Goal: Find specific page/section: Find specific page/section

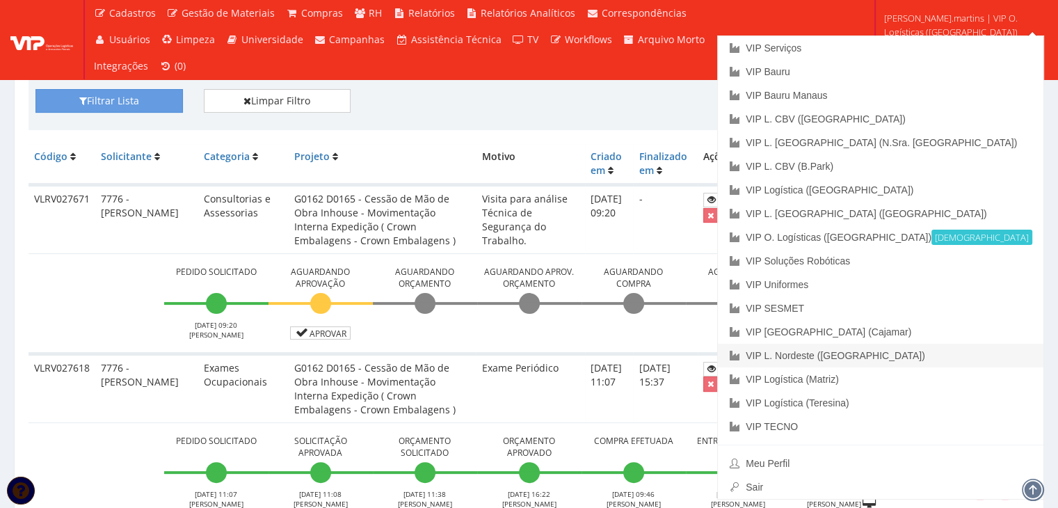
scroll to position [278, 0]
click at [944, 329] on link "VIP [GEOGRAPHIC_DATA] (Cajamar)" at bounding box center [881, 332] width 326 height 24
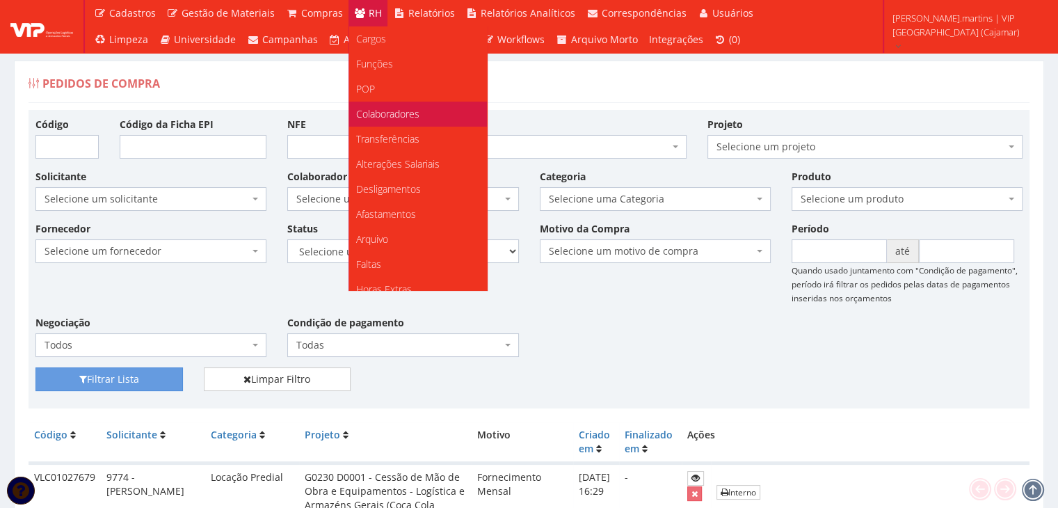
click at [373, 115] on span "Colaboradores" at bounding box center [387, 113] width 63 height 13
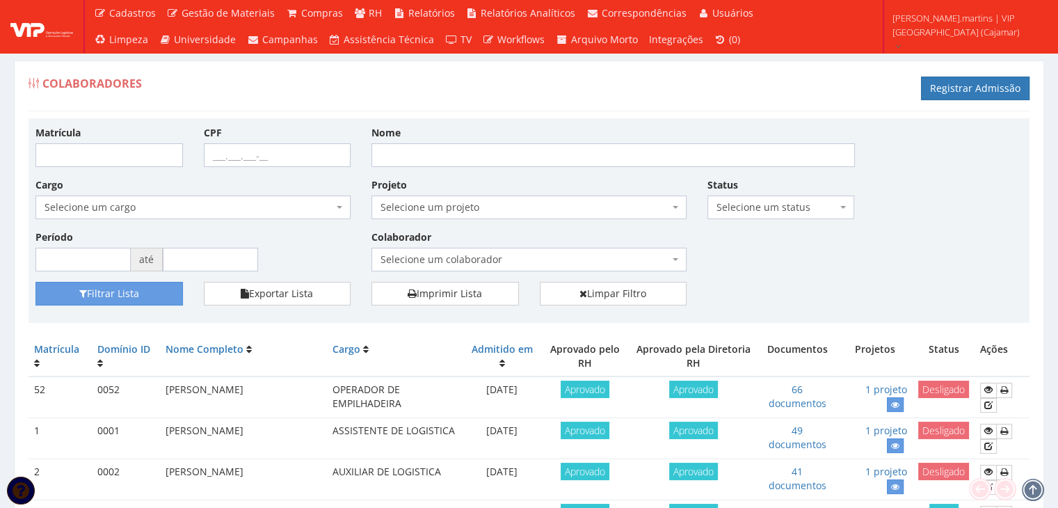
click at [458, 260] on span "Selecione um colaborador" at bounding box center [525, 260] width 289 height 14
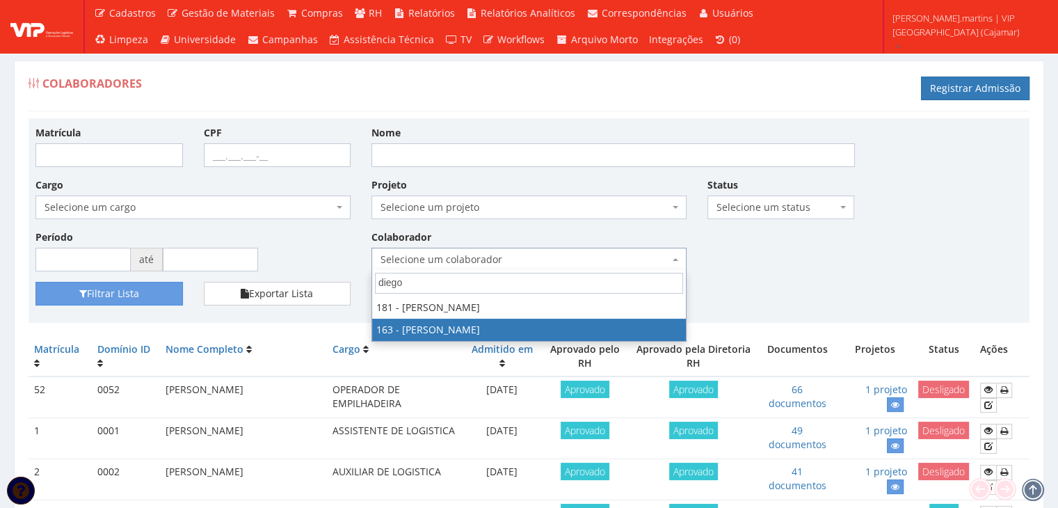
type input "diego"
select select "4041"
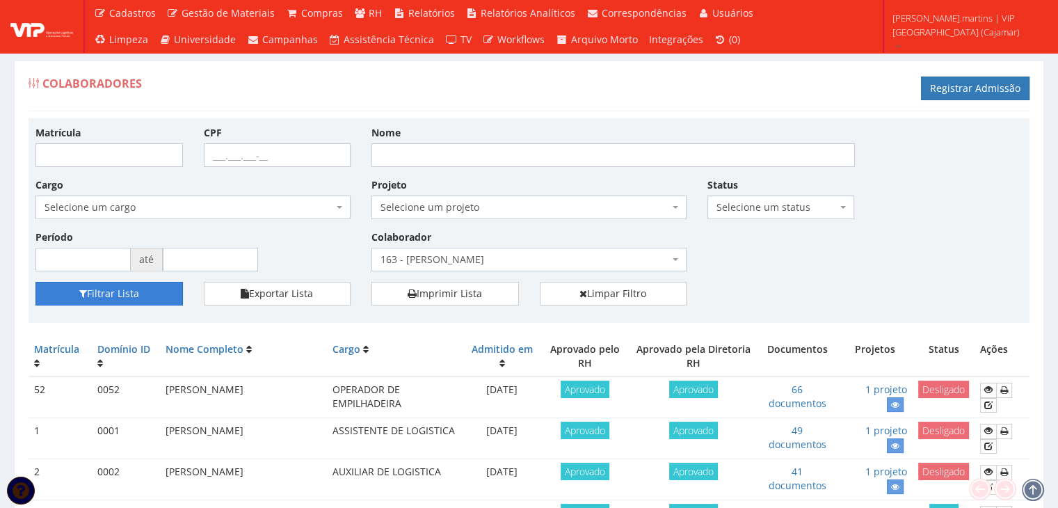
click at [141, 294] on button "Filtrar Lista" at bounding box center [109, 294] width 148 height 24
